Goal: Information Seeking & Learning: Learn about a topic

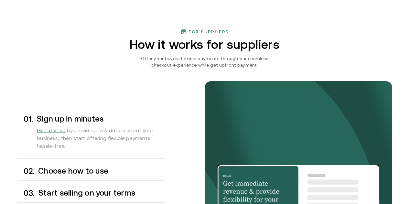
scroll to position [485, 0]
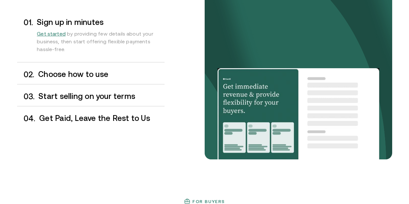
click at [59, 78] on h3 "Choose how to use" at bounding box center [101, 74] width 126 height 8
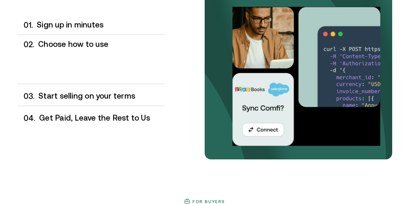
scroll to position [549, 0]
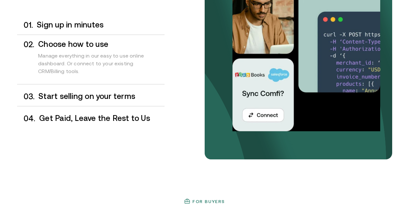
click at [47, 100] on h3 "Start selling on your terms" at bounding box center [101, 96] width 126 height 8
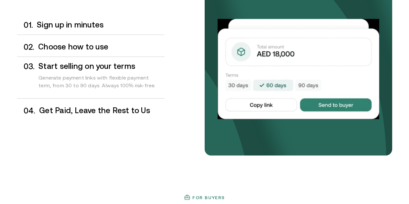
click at [52, 115] on h3 "Get Paid, Leave the Rest to Us" at bounding box center [101, 110] width 125 height 8
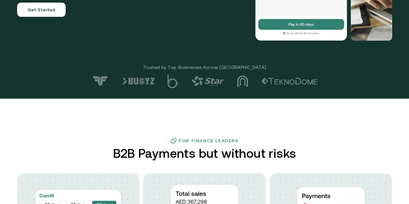
scroll to position [25, 0]
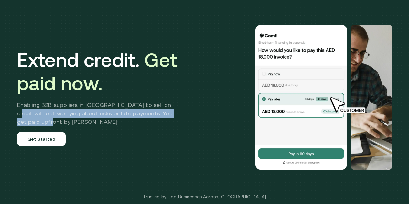
drag, startPoint x: 18, startPoint y: 132, endPoint x: 83, endPoint y: 140, distance: 65.2
click at [83, 140] on div "Extend credit. Get paid now. Enabling B2B suppliers in [GEOGRAPHIC_DATA] to sel…" at bounding box center [205, 97] width 388 height 192
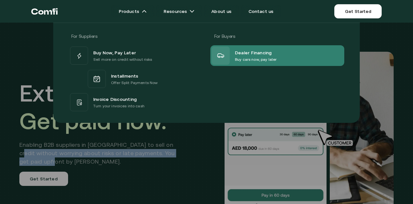
click at [251, 62] on p "Buy cars now, pay later" at bounding box center [256, 59] width 42 height 6
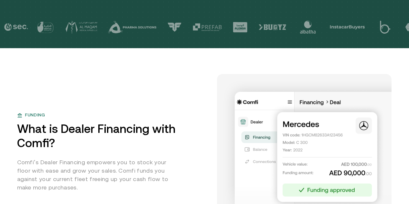
scroll to position [226, 0]
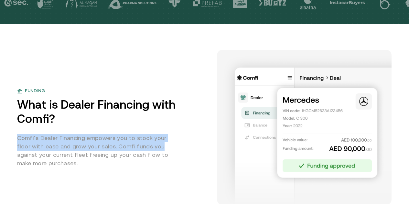
drag, startPoint x: 21, startPoint y: 148, endPoint x: 165, endPoint y: 153, distance: 143.5
click at [167, 152] on div "Funding What is Dealer Financing with Comfi? Comfi’s Dealer Financing empowers …" at bounding box center [113, 127] width 192 height 80
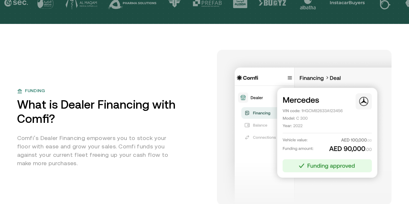
click at [62, 164] on p "Comfi’s Dealer Financing empowers you to stock your floor with ease and grow yo…" at bounding box center [98, 151] width 163 height 34
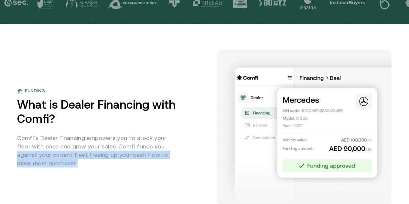
drag, startPoint x: 21, startPoint y: 161, endPoint x: 137, endPoint y: 184, distance: 118.5
click at [137, 184] on div "Funding What is Dealer Financing with Comfi? Comfi’s Dealer Financing empowers …" at bounding box center [204, 127] width 375 height 155
click at [83, 183] on div "Funding What is Dealer Financing with Comfi? Comfi’s Dealer Financing empowers …" at bounding box center [204, 127] width 375 height 155
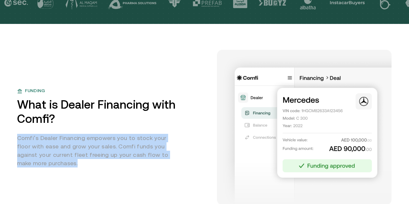
drag, startPoint x: 82, startPoint y: 173, endPoint x: 16, endPoint y: 150, distance: 69.7
click at [16, 150] on div "Funding What is Dealer Financing with Comfi? Comfi’s Dealer Financing empowers …" at bounding box center [205, 114] width 388 height 181
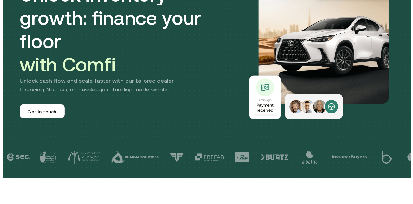
scroll to position [0, 0]
